Goal: Task Accomplishment & Management: Manage account settings

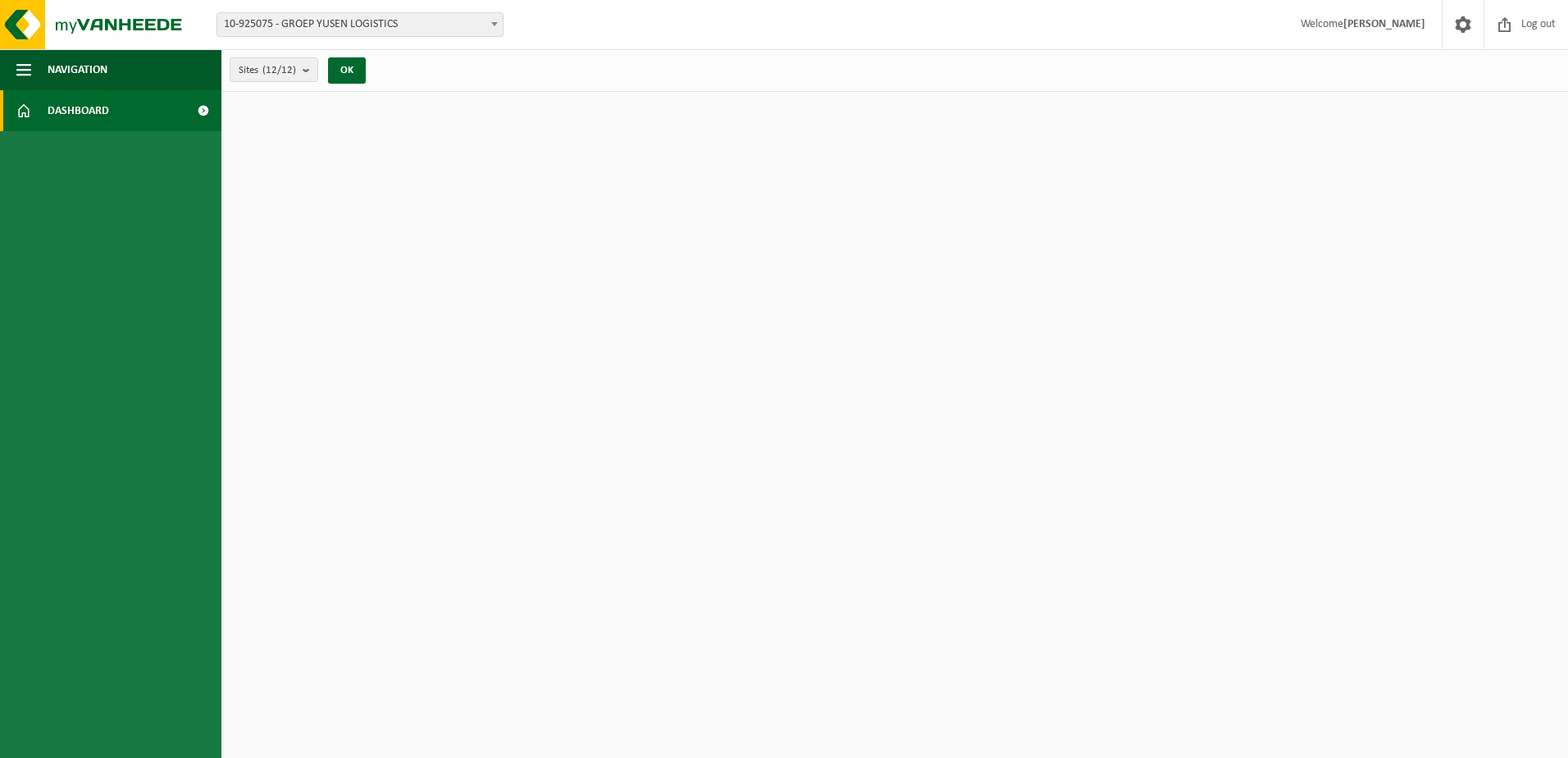
click at [87, 111] on span "Dashboard" at bounding box center [79, 110] width 61 height 41
click at [82, 64] on span "Navigation" at bounding box center [78, 69] width 60 height 41
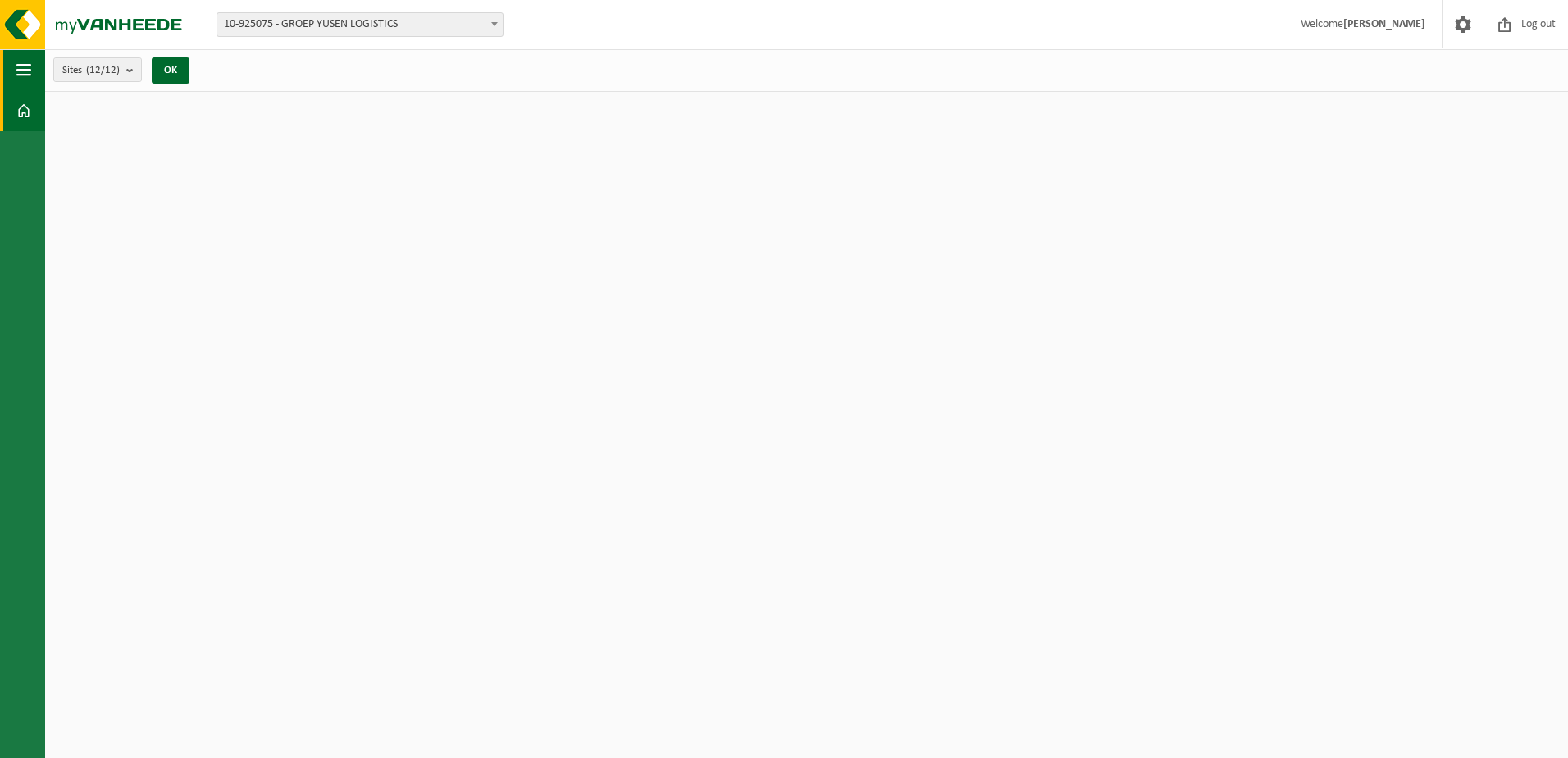
click at [25, 70] on span "button" at bounding box center [23, 69] width 14 height 41
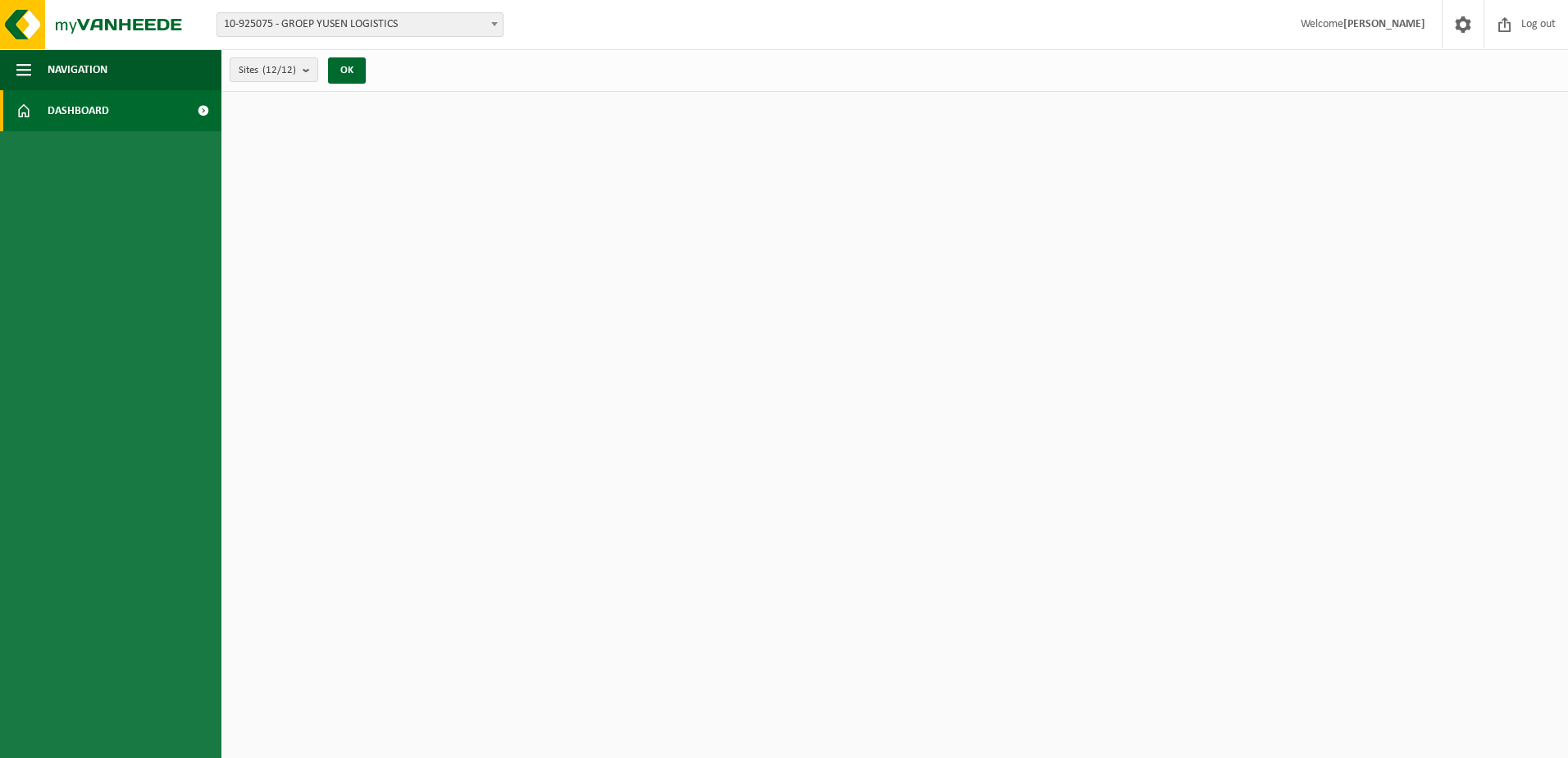
click at [84, 112] on span "Dashboard" at bounding box center [79, 110] width 61 height 41
click at [1520, 25] on span "Log out" at bounding box center [1539, 24] width 42 height 48
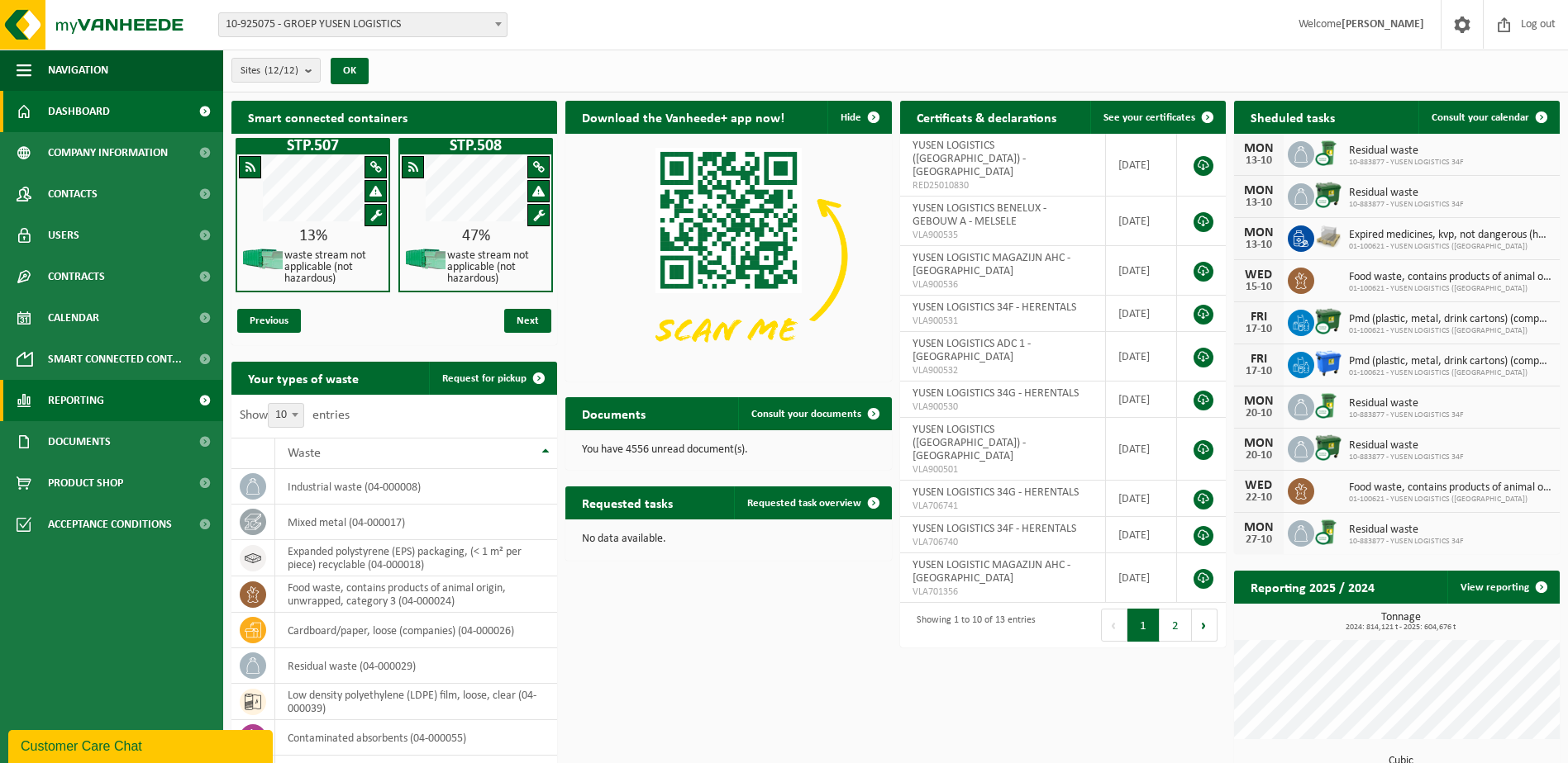
click at [78, 400] on span "Reporting" at bounding box center [76, 400] width 56 height 42
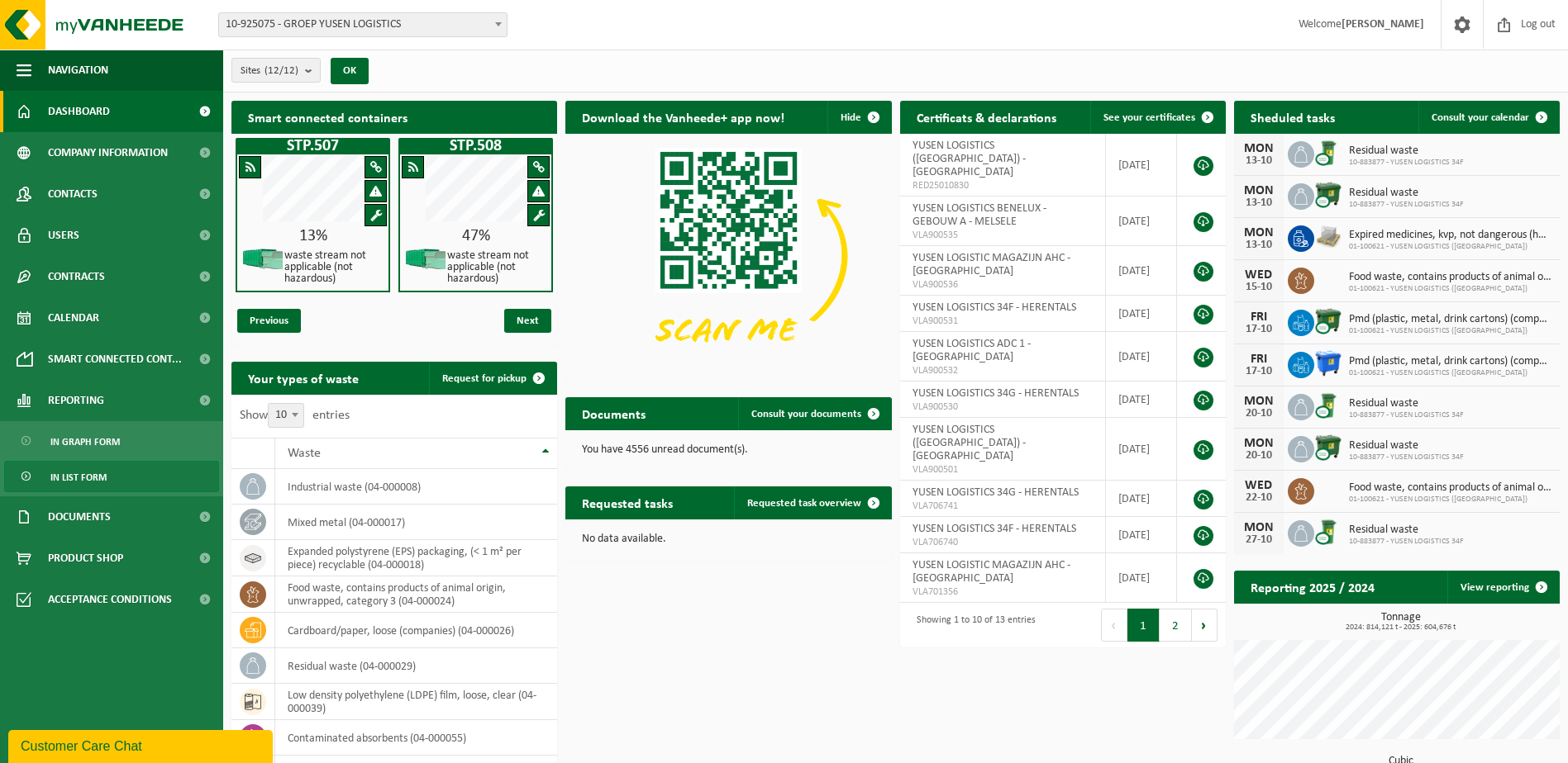
click at [79, 474] on span "In list form" at bounding box center [78, 478] width 56 height 31
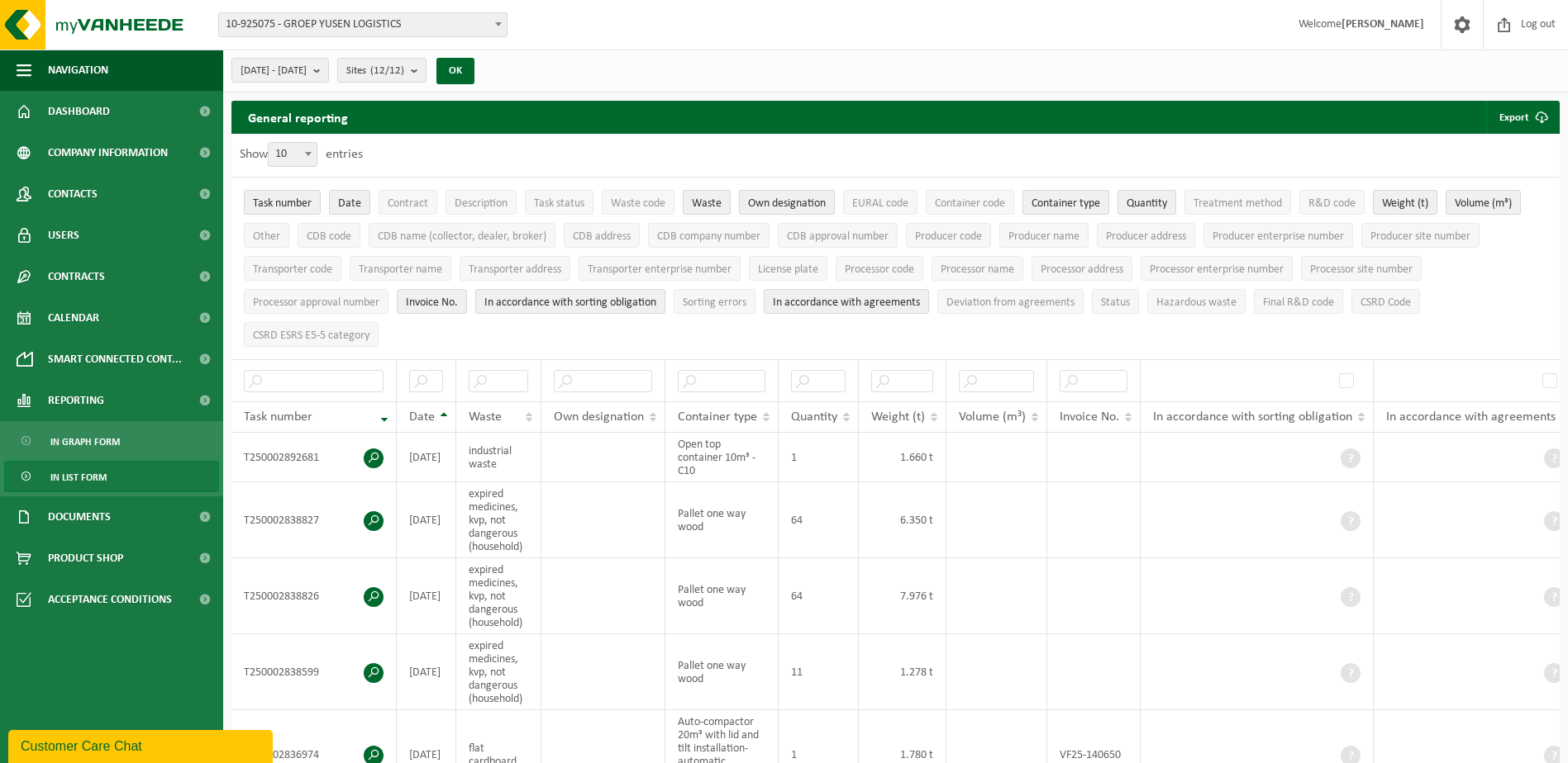
drag, startPoint x: 811, startPoint y: 197, endPoint x: 802, endPoint y: 212, distance: 17.5
click at [811, 197] on span "Own designation" at bounding box center [786, 203] width 77 height 13
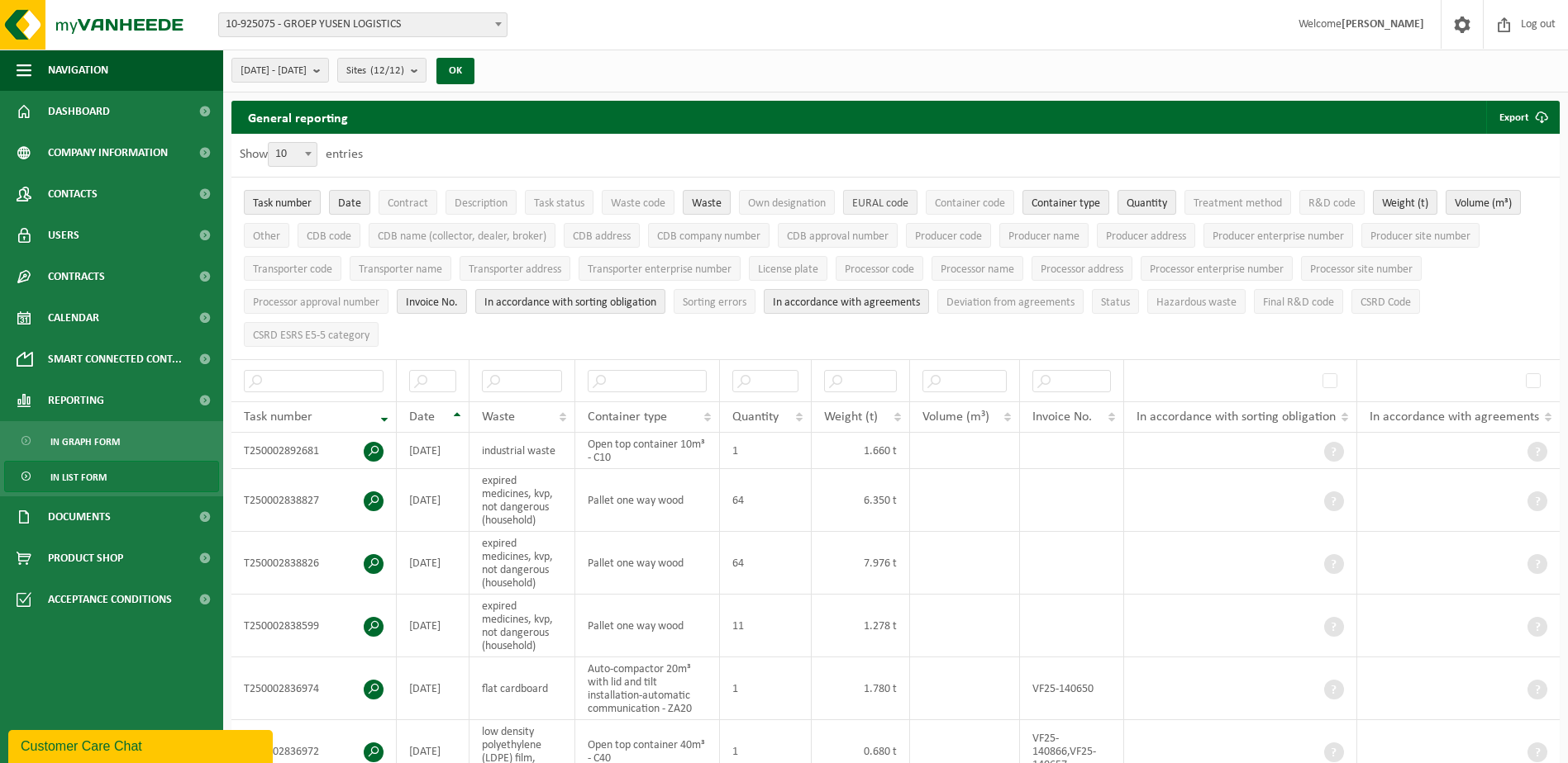
click at [882, 197] on span "EURAL code" at bounding box center [880, 203] width 56 height 13
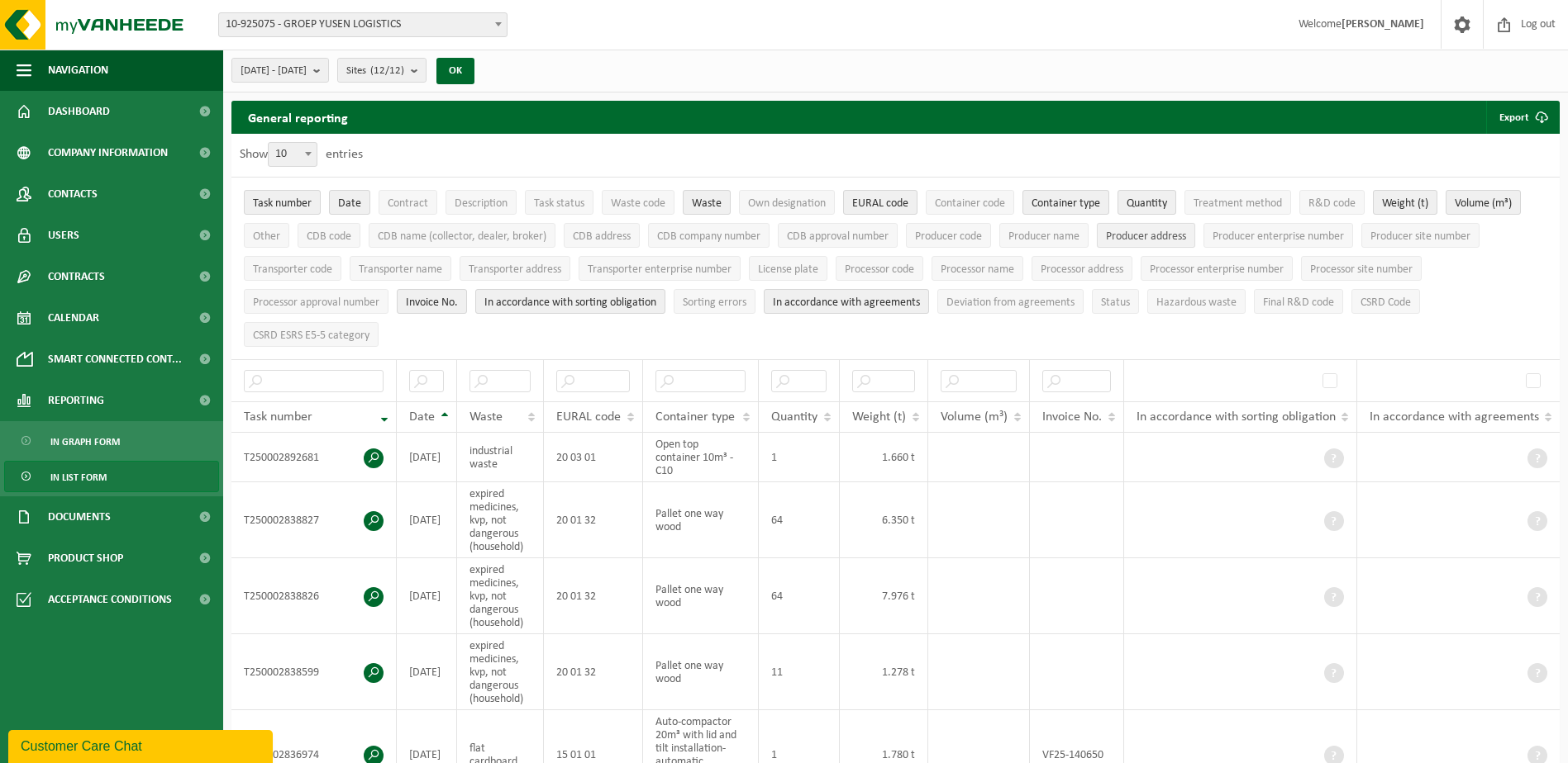
drag, startPoint x: 1146, startPoint y: 234, endPoint x: 1114, endPoint y: 237, distance: 32.1
click at [1146, 234] on span "Producer address" at bounding box center [1145, 236] width 80 height 13
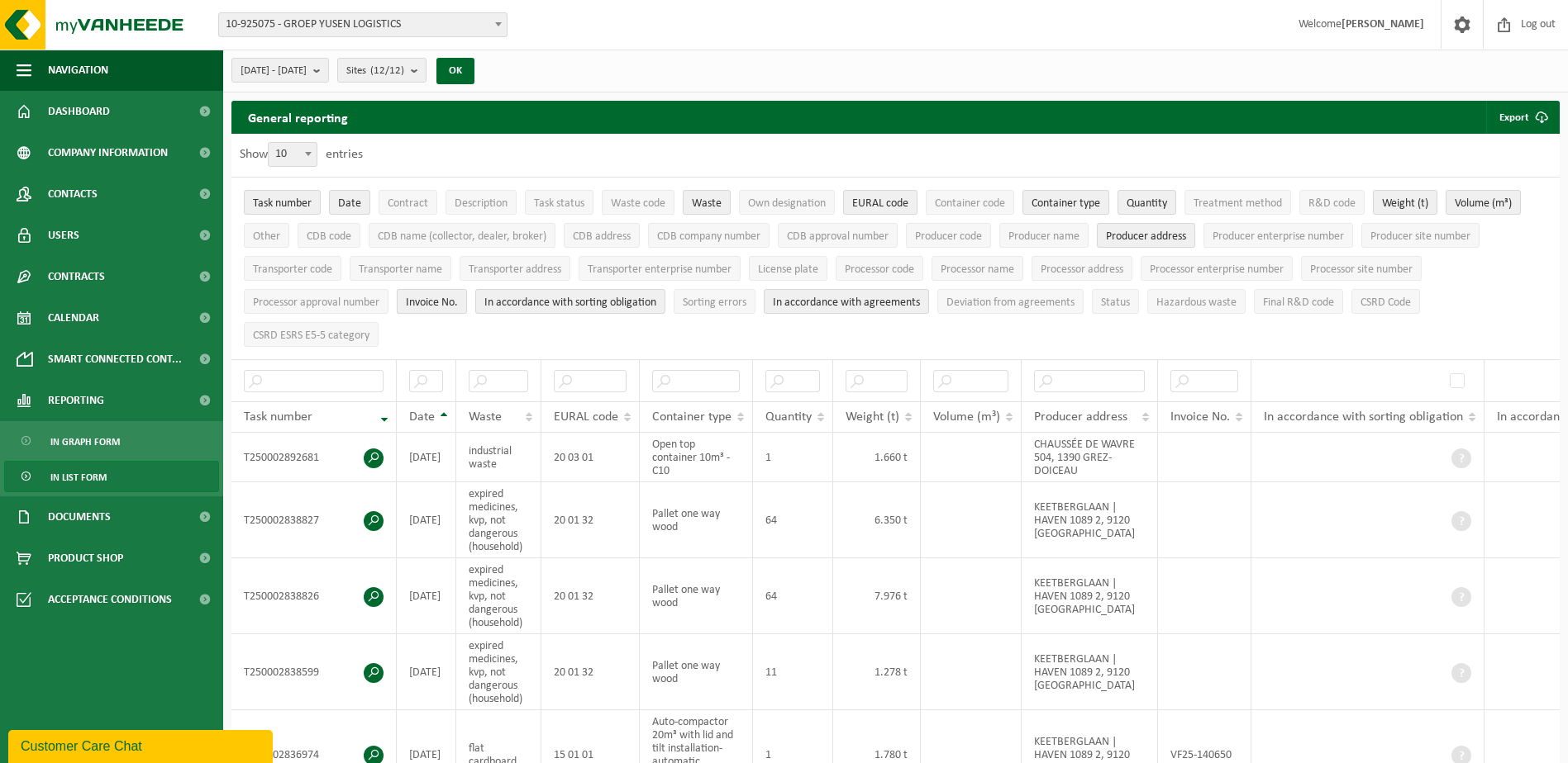
click at [436, 299] on span "Invoice No." at bounding box center [431, 303] width 52 height 13
click at [532, 297] on span "In accordance with sorting obligation" at bounding box center [571, 303] width 172 height 13
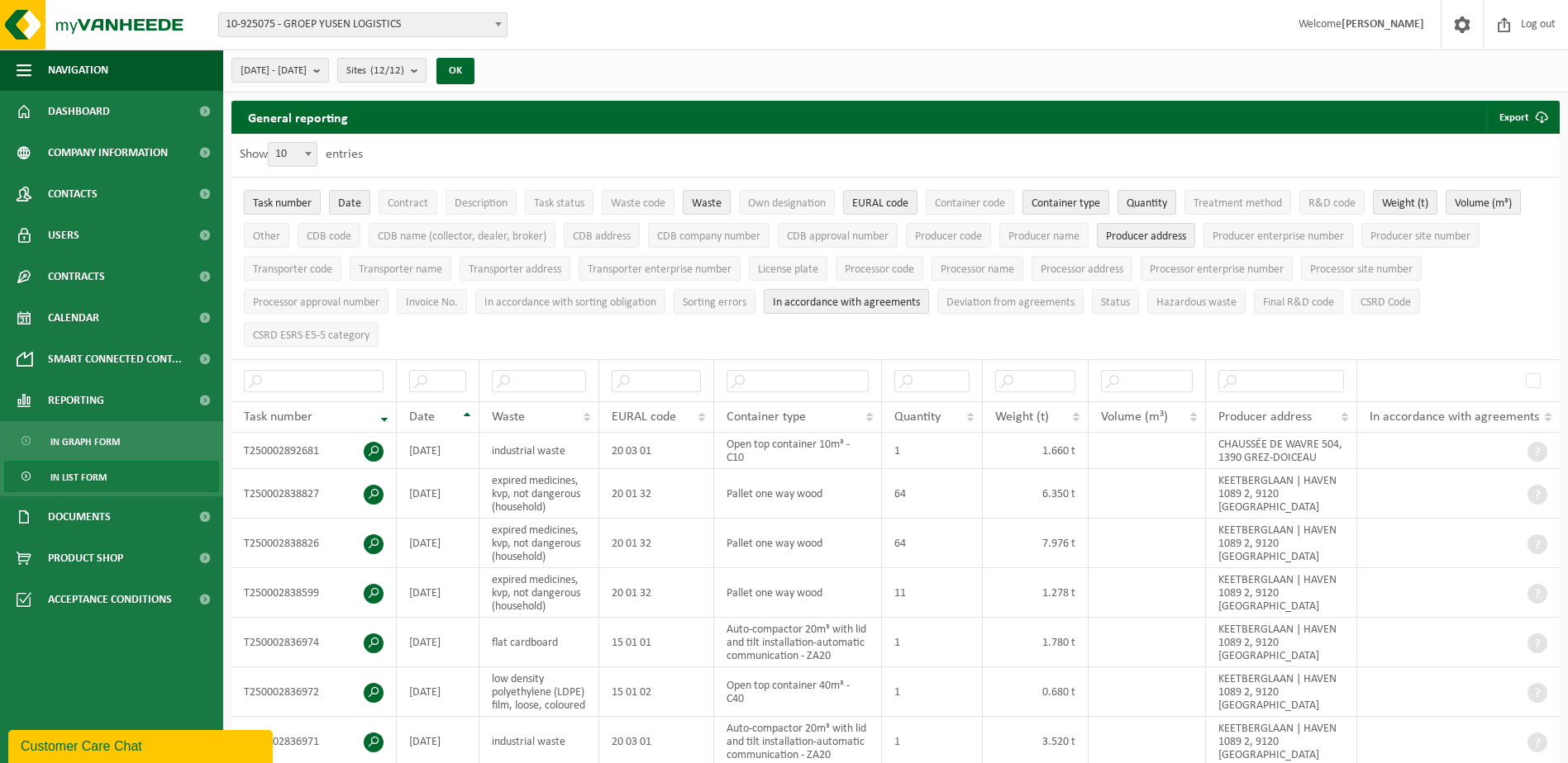
click at [894, 300] on span "In accordance with agreements" at bounding box center [846, 303] width 147 height 13
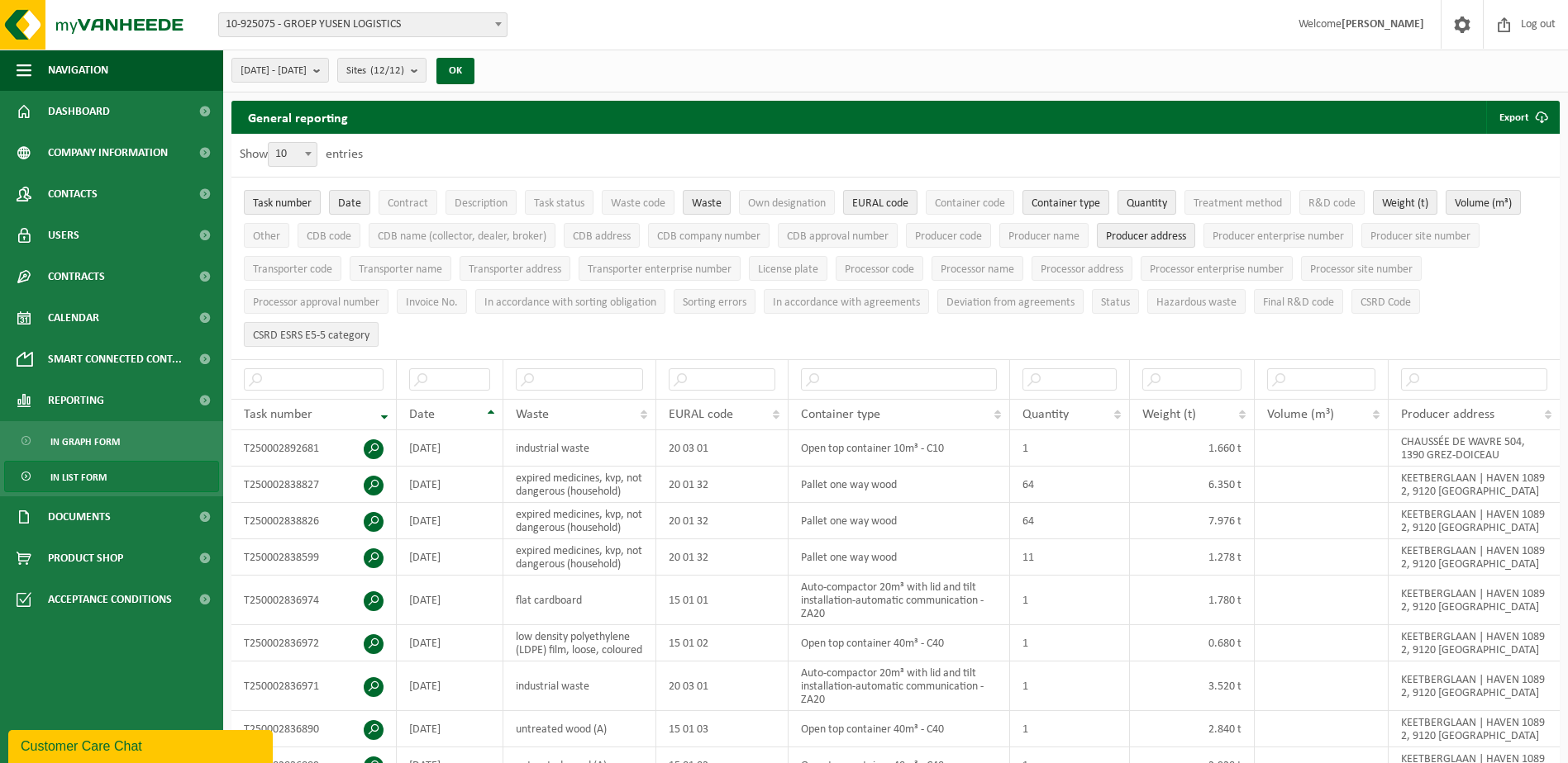
click at [324, 332] on span "CSRD ESRS E5-5 category" at bounding box center [311, 336] width 116 height 13
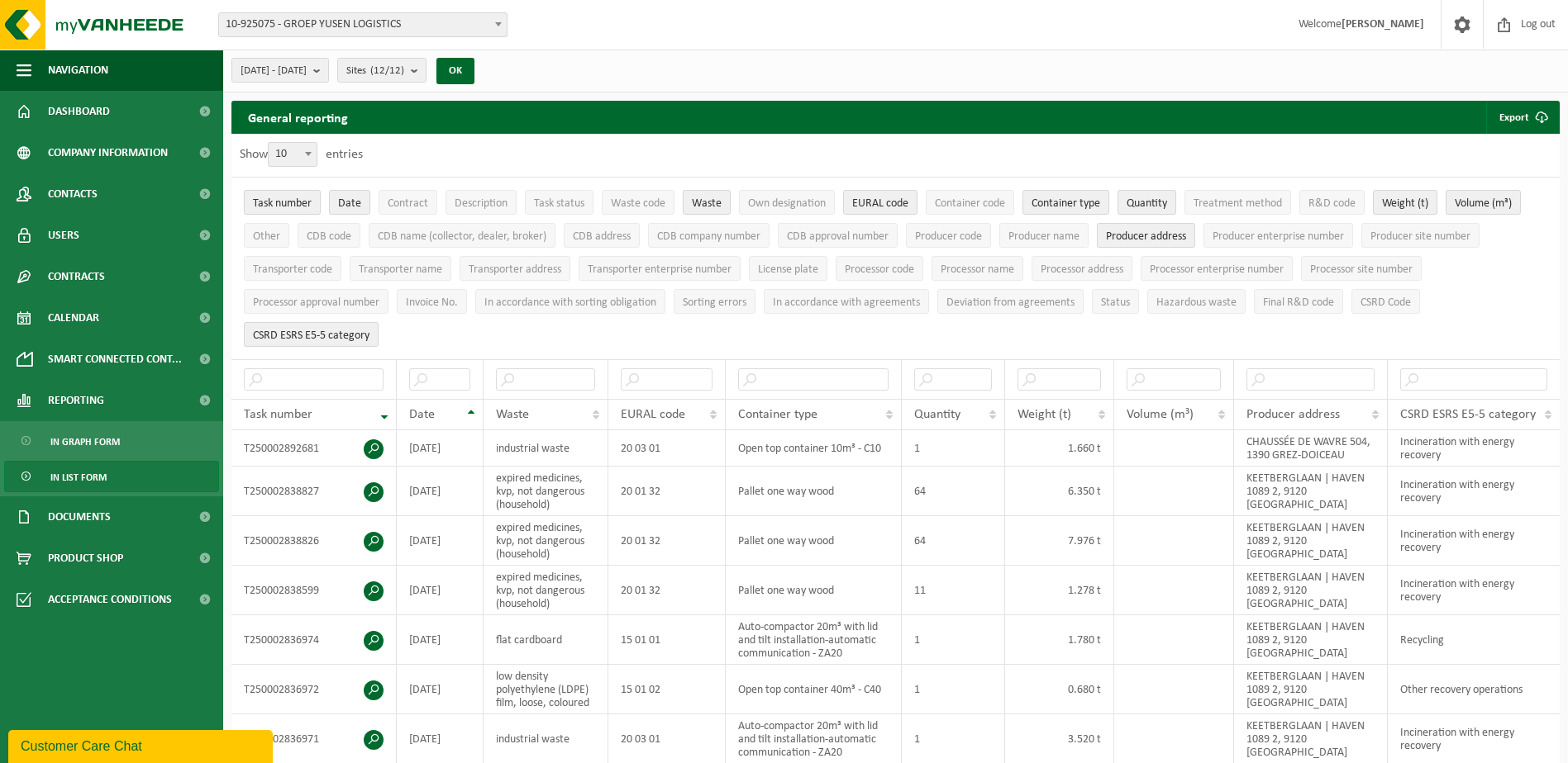
click at [291, 197] on span "Task number" at bounding box center [281, 203] width 59 height 13
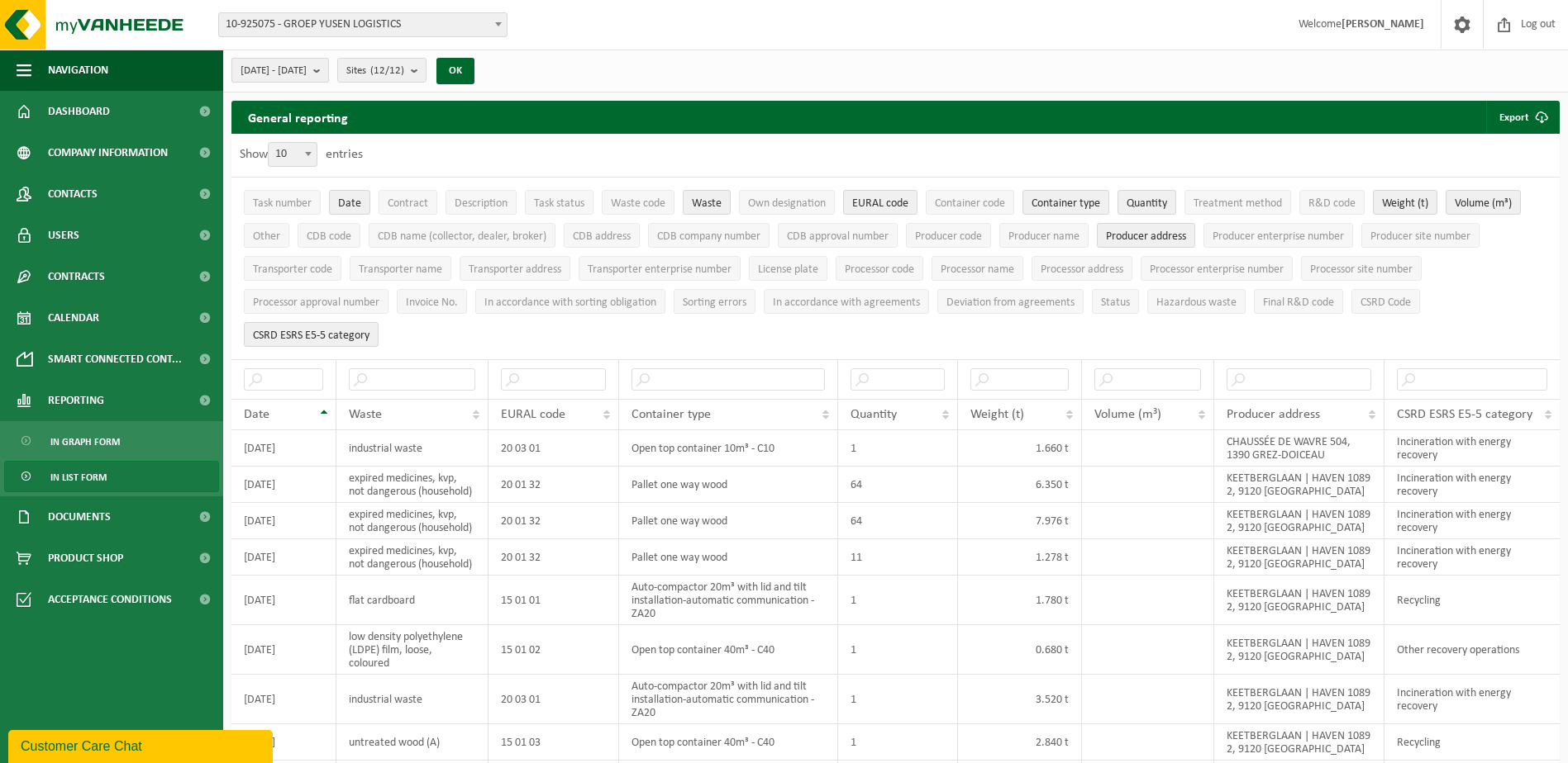
click at [328, 72] on b "submit" at bounding box center [320, 71] width 15 height 23
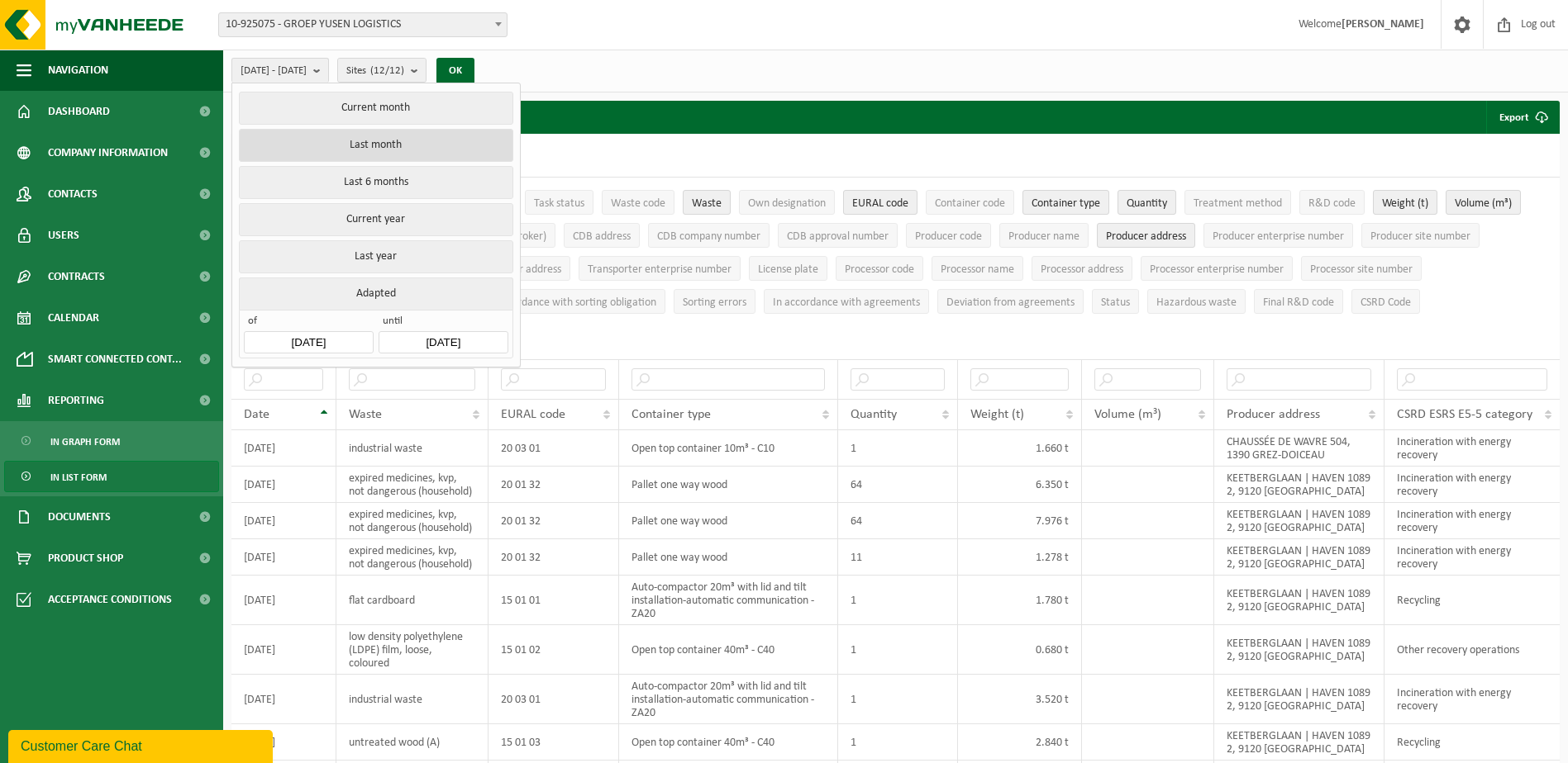
click at [379, 144] on button "Last month" at bounding box center [375, 145] width 274 height 33
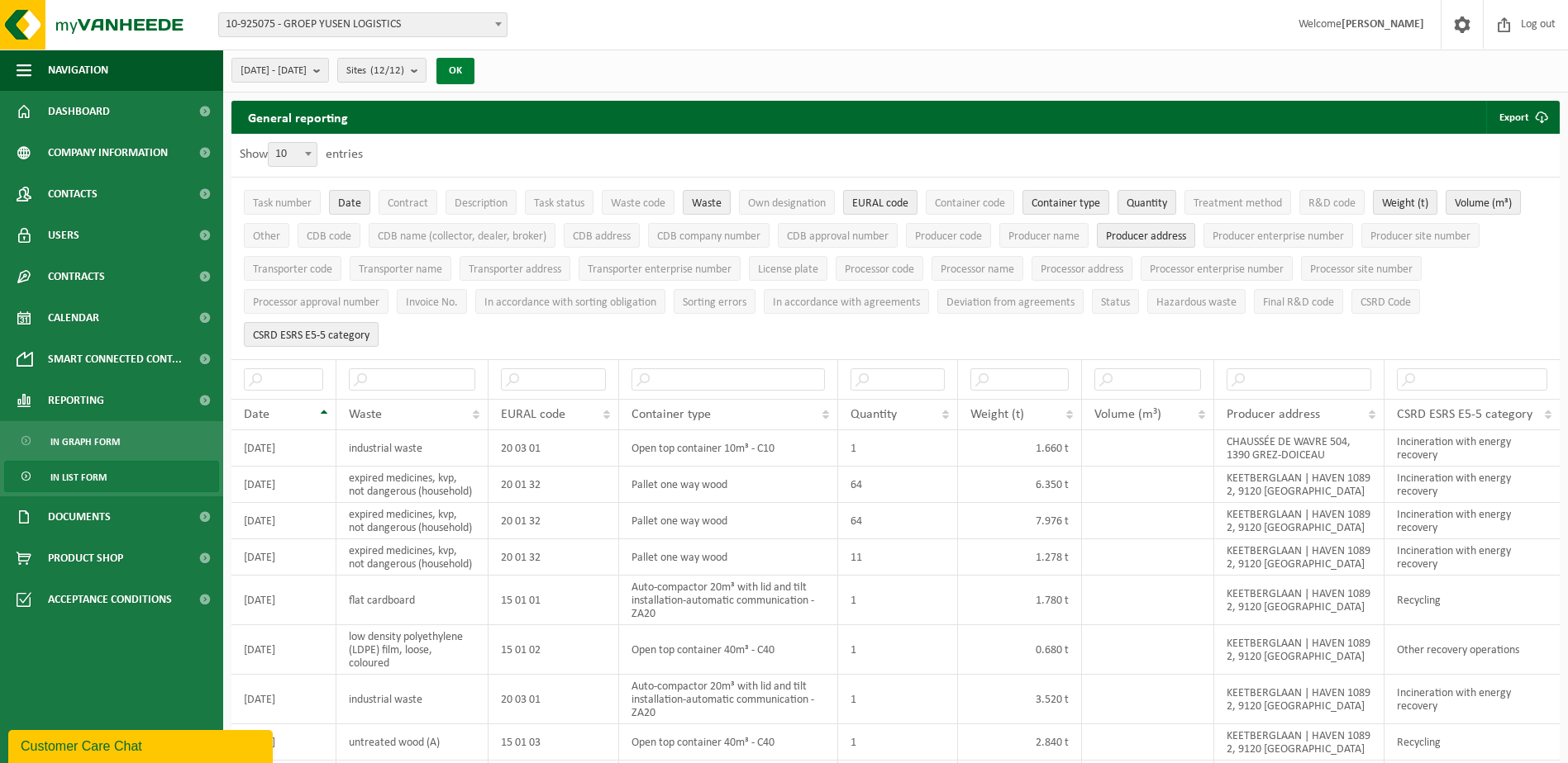
click at [474, 66] on button "OK" at bounding box center [455, 71] width 38 height 26
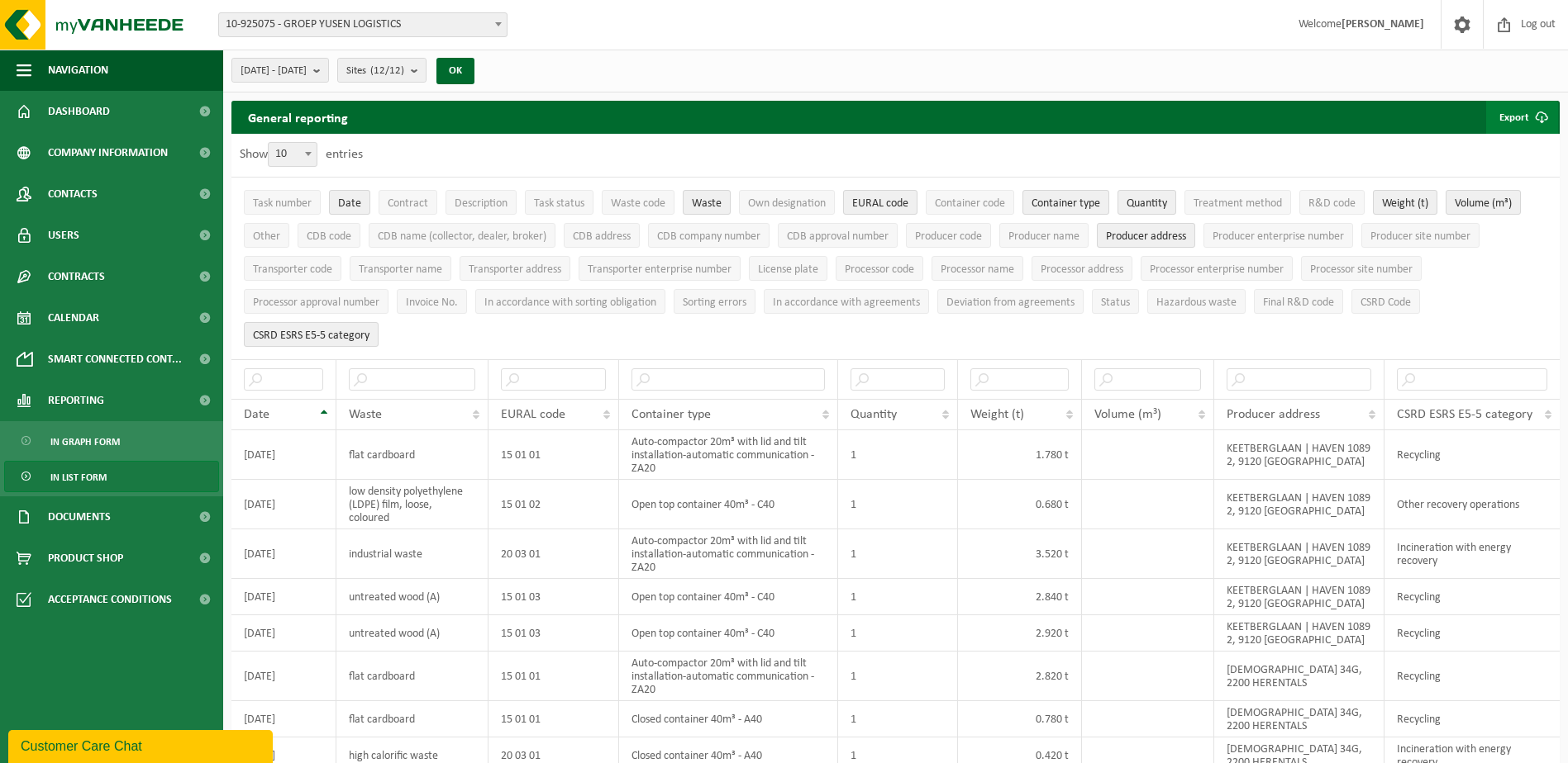
click at [1512, 120] on button "Export" at bounding box center [1522, 117] width 72 height 33
click at [1504, 146] on link "Only my selection" at bounding box center [1497, 150] width 117 height 33
click at [1009, 31] on div "Site: 10-925075 - GROEP YUSEN LOGISTICS 10-933973 - AJIMEX SRL - GREZ-DOICEAU 1…" at bounding box center [784, 25] width 1568 height 50
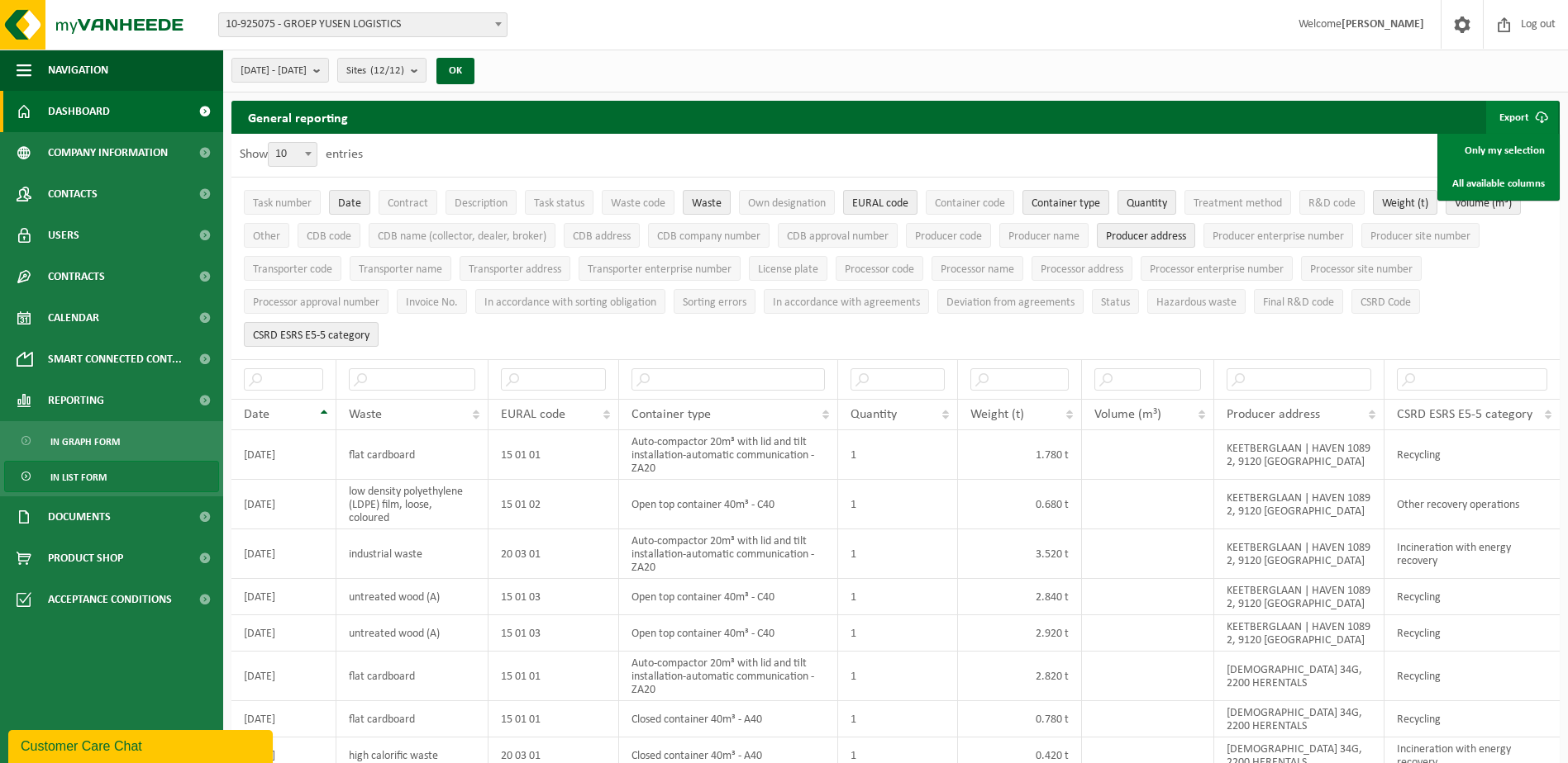
click at [97, 105] on span "Dashboard" at bounding box center [79, 111] width 62 height 42
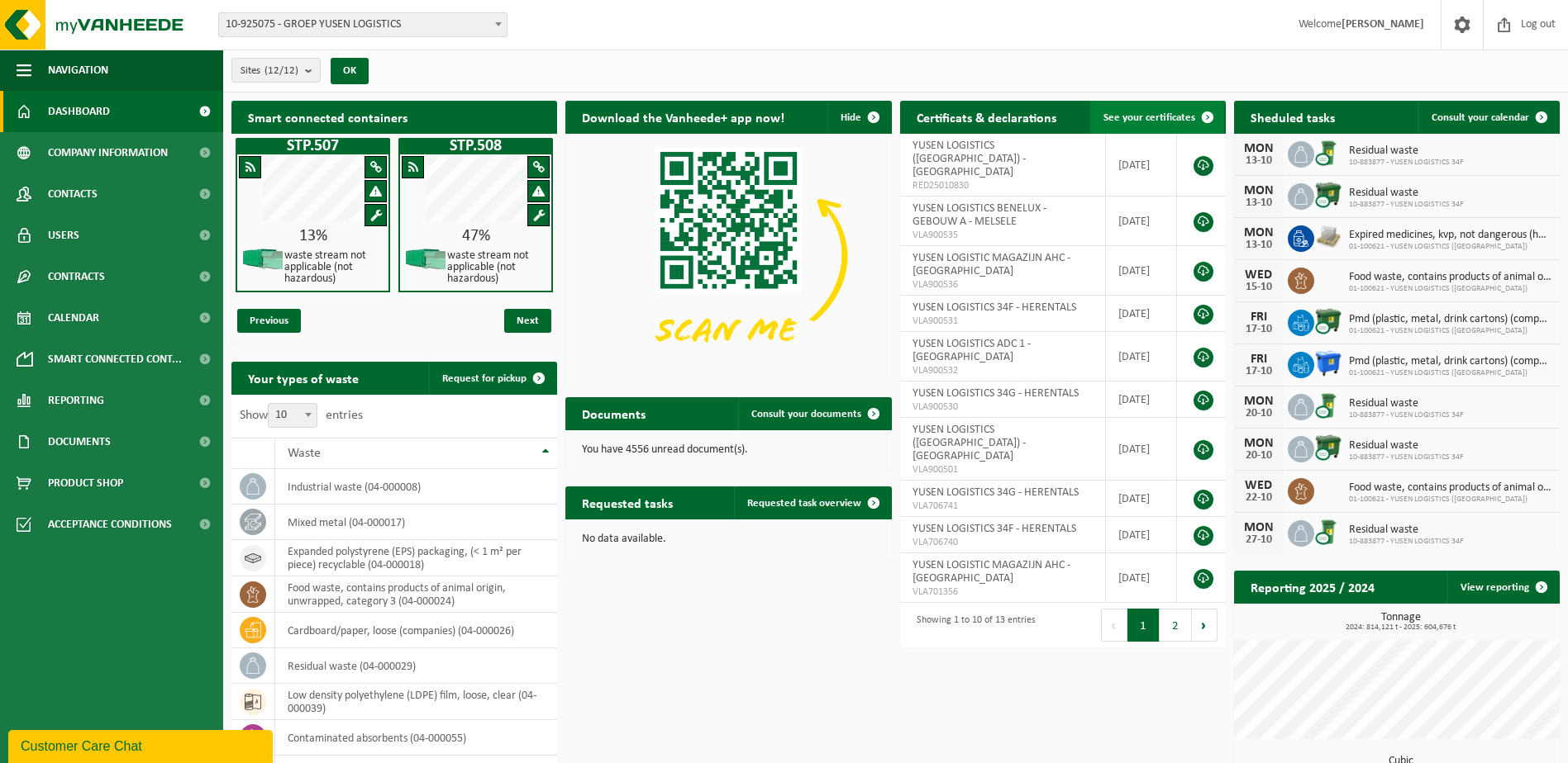
click at [1205, 115] on span at bounding box center [1207, 117] width 33 height 33
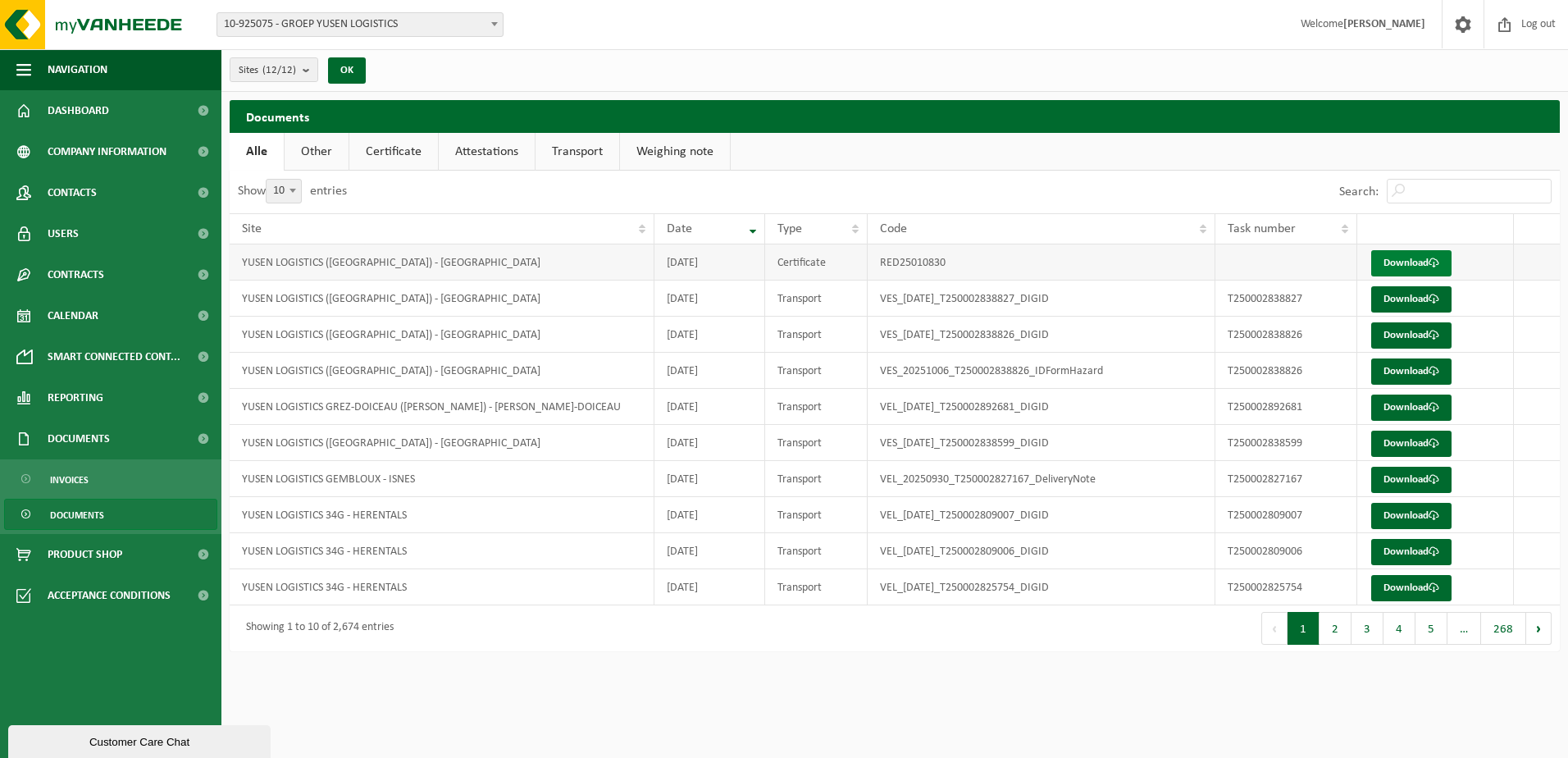
click at [1411, 260] on link "Download" at bounding box center [1411, 263] width 81 height 26
click at [1504, 30] on span at bounding box center [1506, 24] width 25 height 48
